Goal: Information Seeking & Learning: Learn about a topic

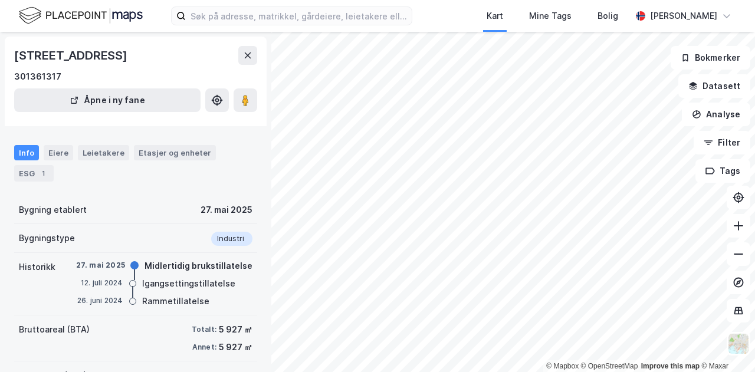
click at [53, 8] on img at bounding box center [81, 15] width 124 height 21
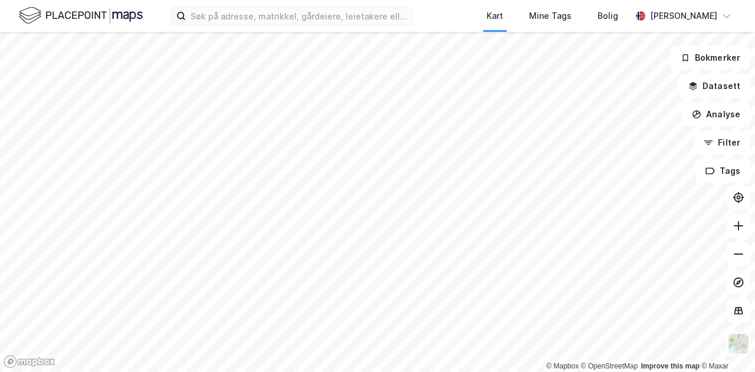
click at [513, 372] on html "Kart Mine Tags Bolig [PERSON_NAME] © Mapbox © OpenStreetMap Improve this map © …" at bounding box center [377, 186] width 755 height 372
click at [261, 0] on html "Kart Mine Tags Bolig [PERSON_NAME] © Mapbox © OpenStreetMap Improve this map © …" at bounding box center [377, 186] width 755 height 372
click at [257, 11] on input at bounding box center [299, 16] width 226 height 18
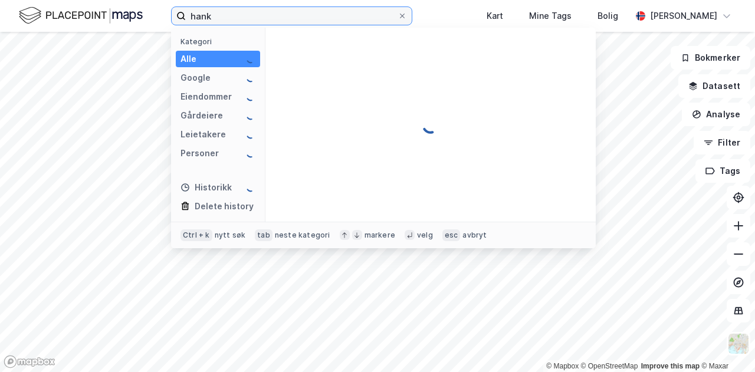
type input "hankø"
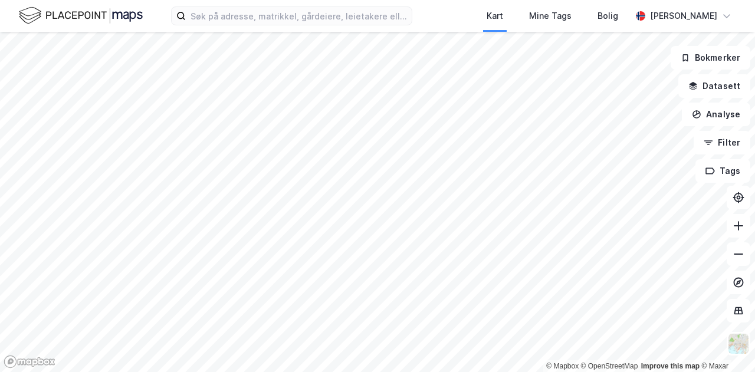
click at [529, 372] on html "Kart Mine Tags Bolig [PERSON_NAME] © Mapbox © OpenStreetMap Improve this map © …" at bounding box center [377, 186] width 755 height 372
click at [286, 24] on label at bounding box center [291, 15] width 241 height 19
click at [286, 24] on input at bounding box center [299, 16] width 226 height 18
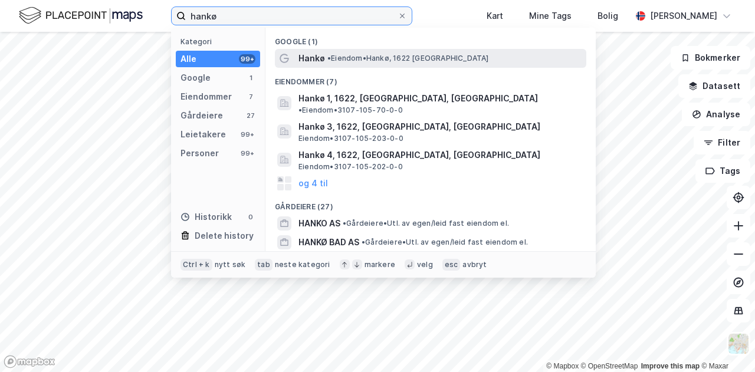
type input "hankø"
click at [358, 55] on span "• [PERSON_NAME][GEOGRAPHIC_DATA], 1622 [GEOGRAPHIC_DATA]" at bounding box center [409, 58] width 162 height 9
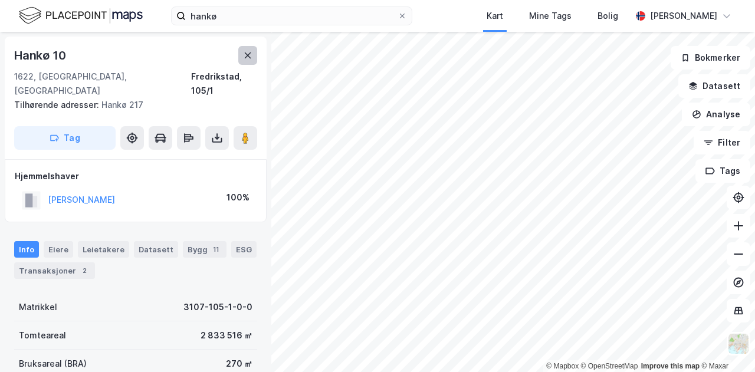
click at [249, 61] on button at bounding box center [247, 55] width 19 height 19
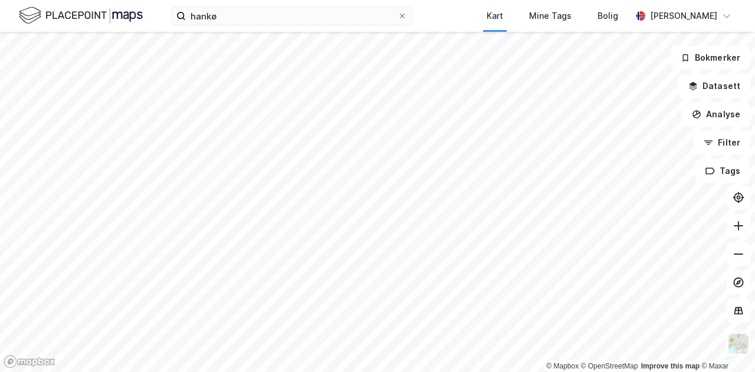
click at [489, 27] on div "hankø Kart Mine Tags Bolig [PERSON_NAME] © Mapbox © OpenStreetMap Improve this …" at bounding box center [377, 186] width 755 height 372
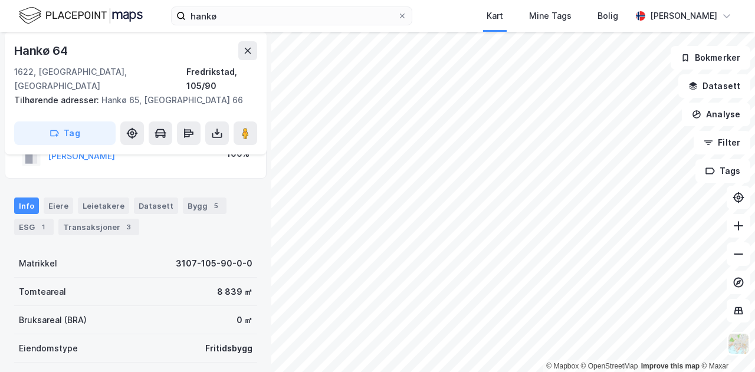
scroll to position [59, 0]
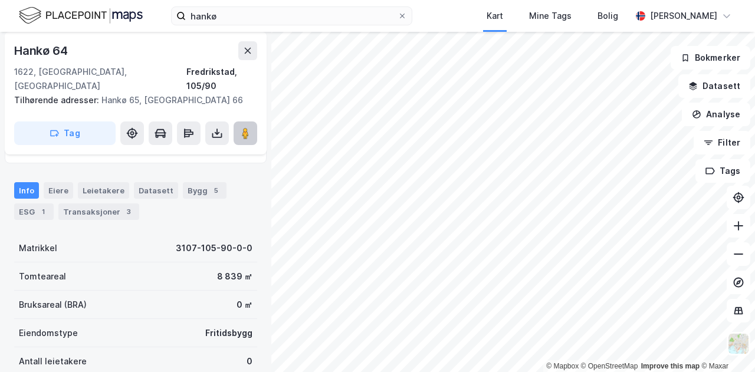
click at [245, 127] on button at bounding box center [246, 134] width 24 height 24
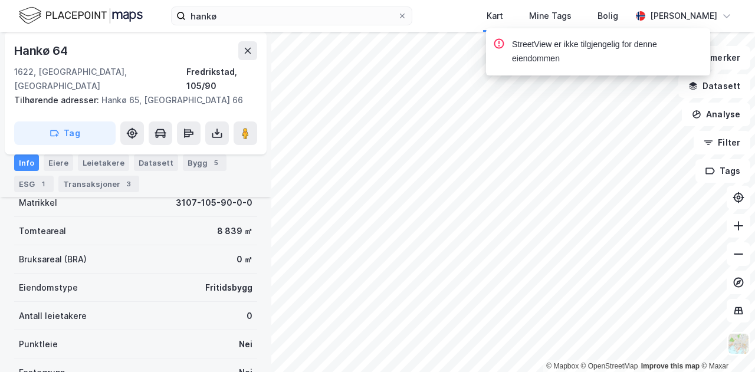
scroll to position [0, 0]
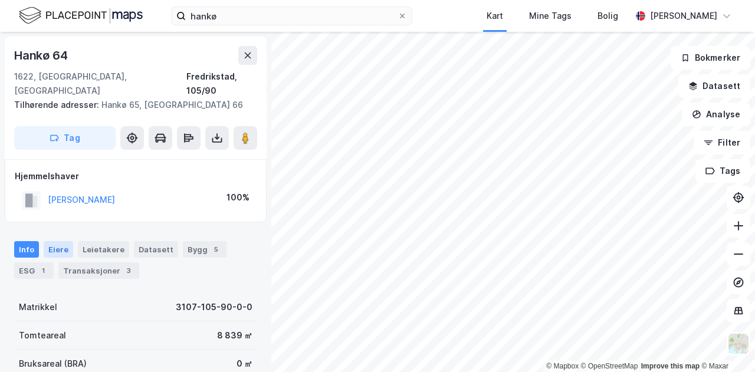
click at [53, 241] on div "Eiere" at bounding box center [59, 249] width 30 height 17
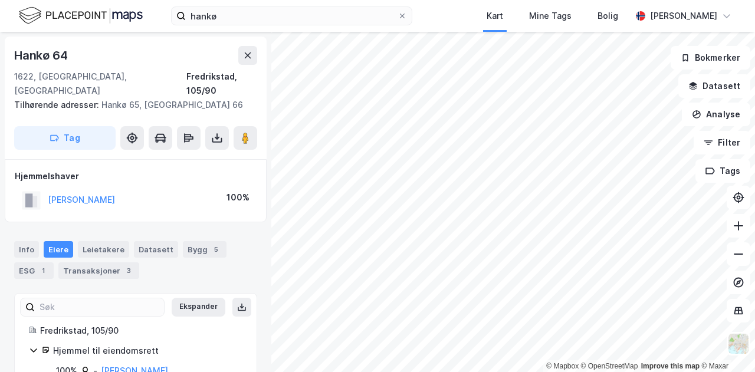
scroll to position [19, 0]
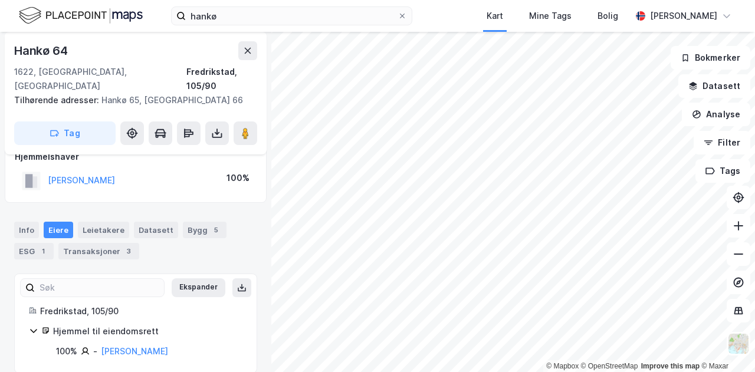
click at [208, 208] on div "Info [PERSON_NAME] Datasett Bygg 5 ESG 1 Transaksjoner 3" at bounding box center [135, 236] width 271 height 57
click at [210, 224] on div "5" at bounding box center [216, 230] width 12 height 12
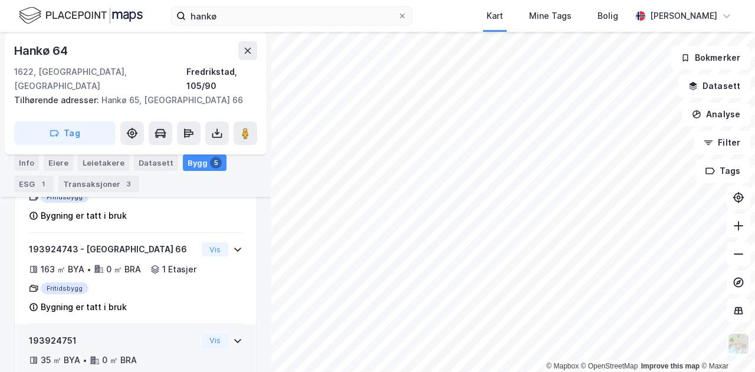
scroll to position [310, 0]
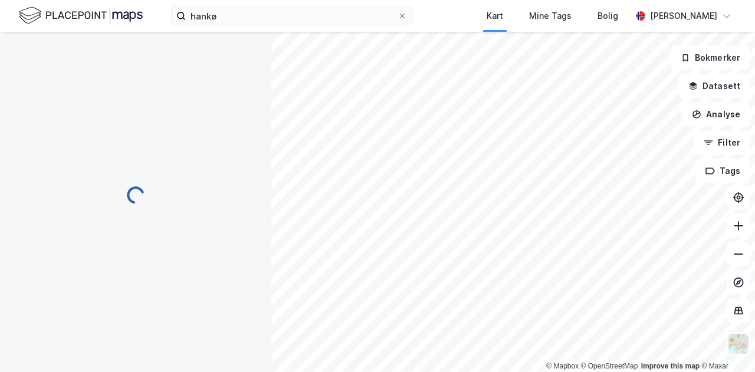
scroll to position [1, 0]
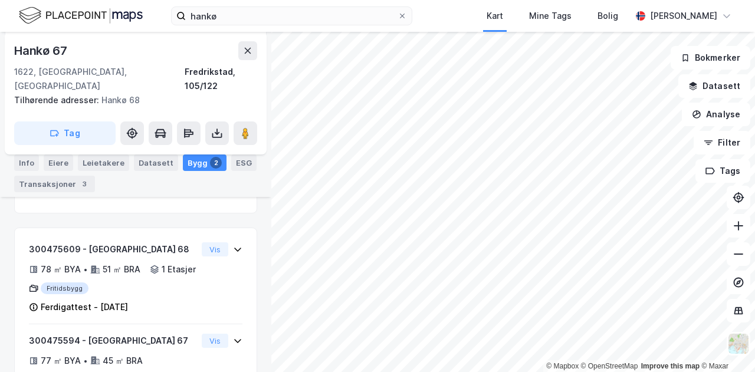
scroll to position [95, 0]
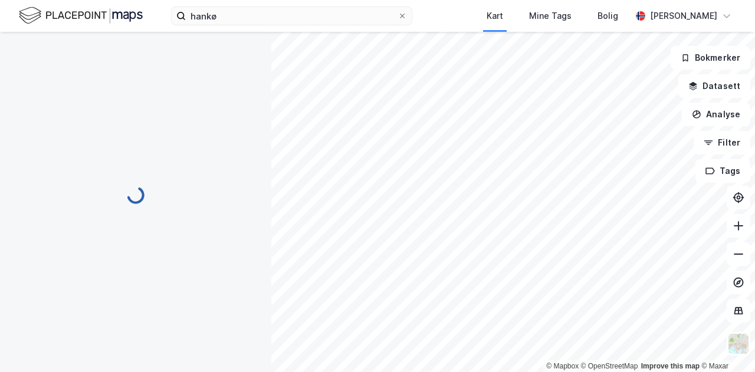
scroll to position [1, 0]
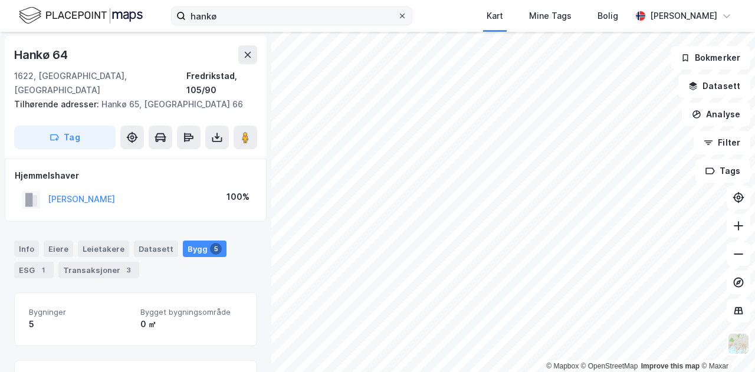
click at [406, 20] on div at bounding box center [402, 15] width 7 height 9
click at [398, 20] on input "hankø" at bounding box center [292, 16] width 212 height 18
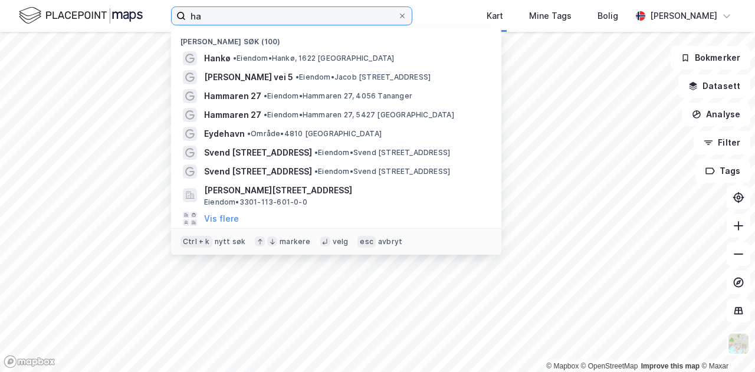
type input "h"
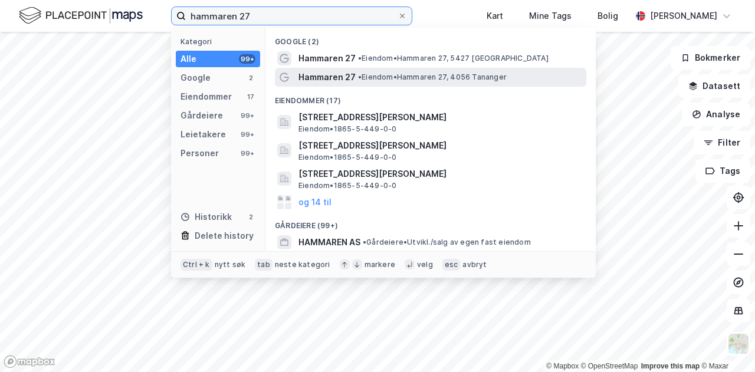
type input "hammaren 27"
click at [378, 82] on div "Hammaren 27 • [PERSON_NAME] 27, 4056 Tananger" at bounding box center [442, 77] width 286 height 14
